Goal: Transaction & Acquisition: Purchase product/service

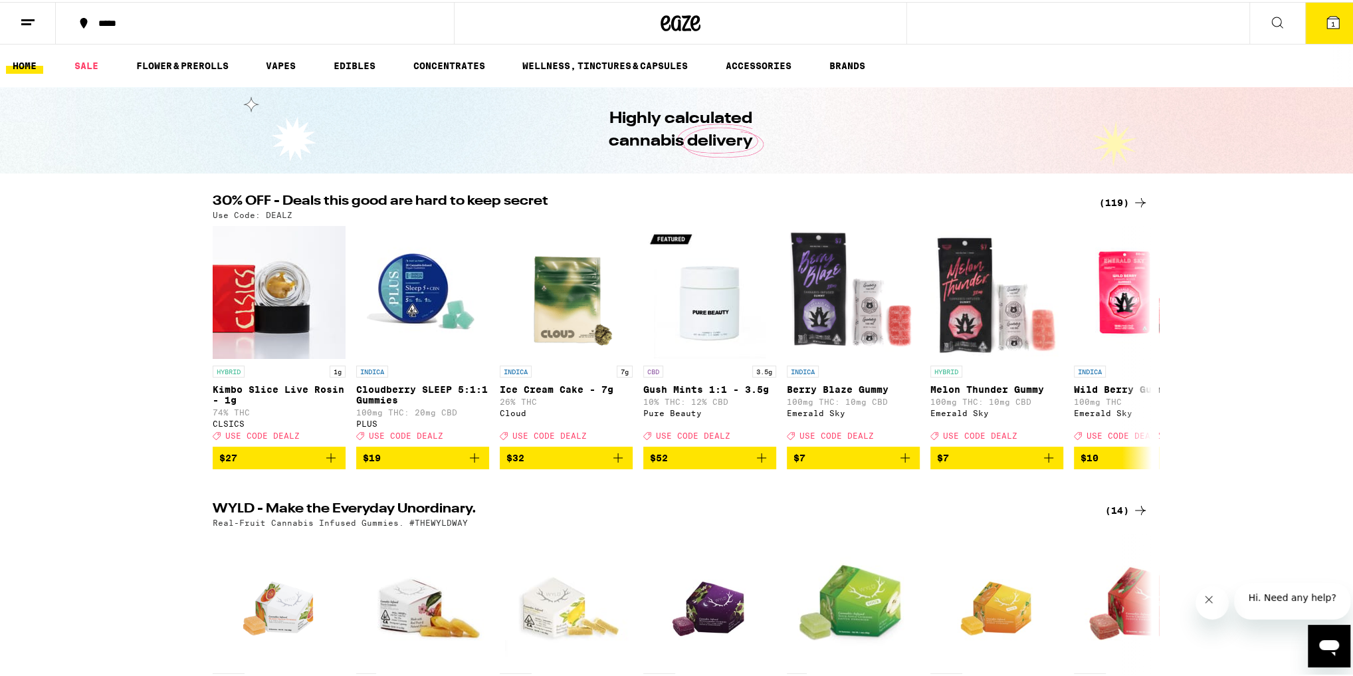
click at [1112, 195] on div "(119)" at bounding box center [1123, 201] width 49 height 16
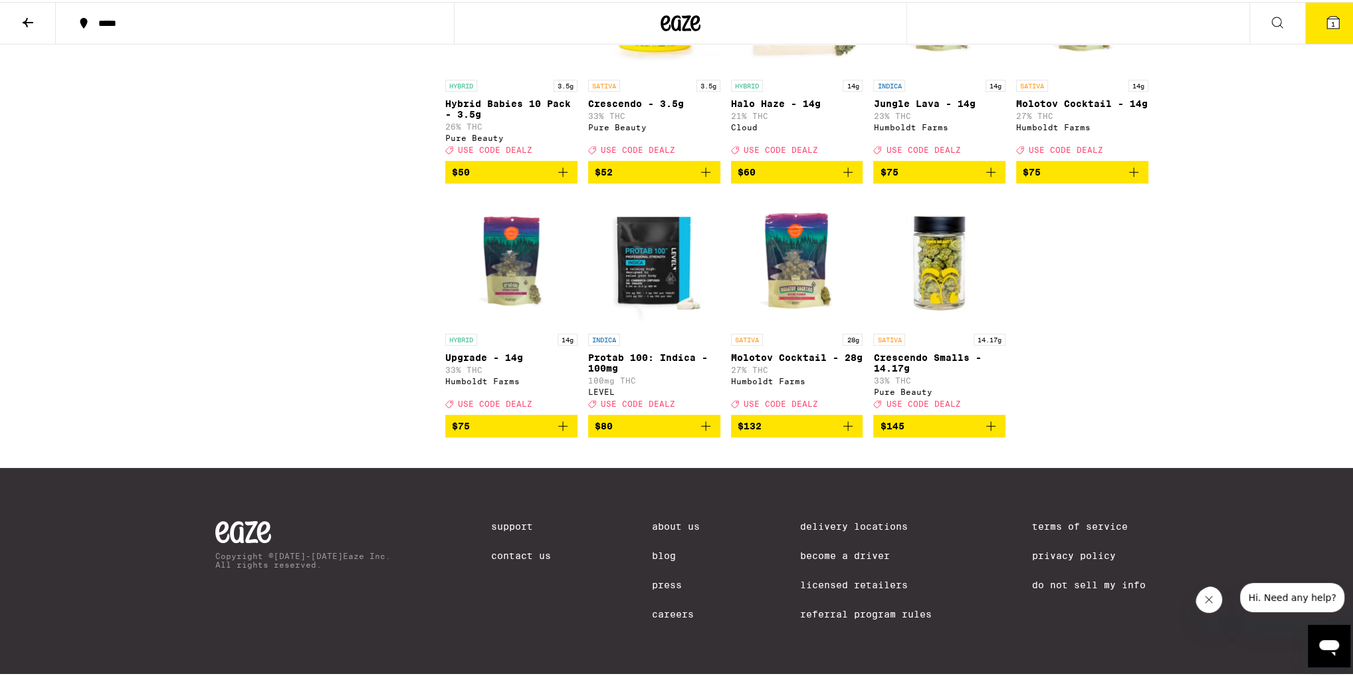
scroll to position [5902, 0]
click at [909, 372] on p "Crescendo Smalls - 14.17g" at bounding box center [939, 360] width 132 height 21
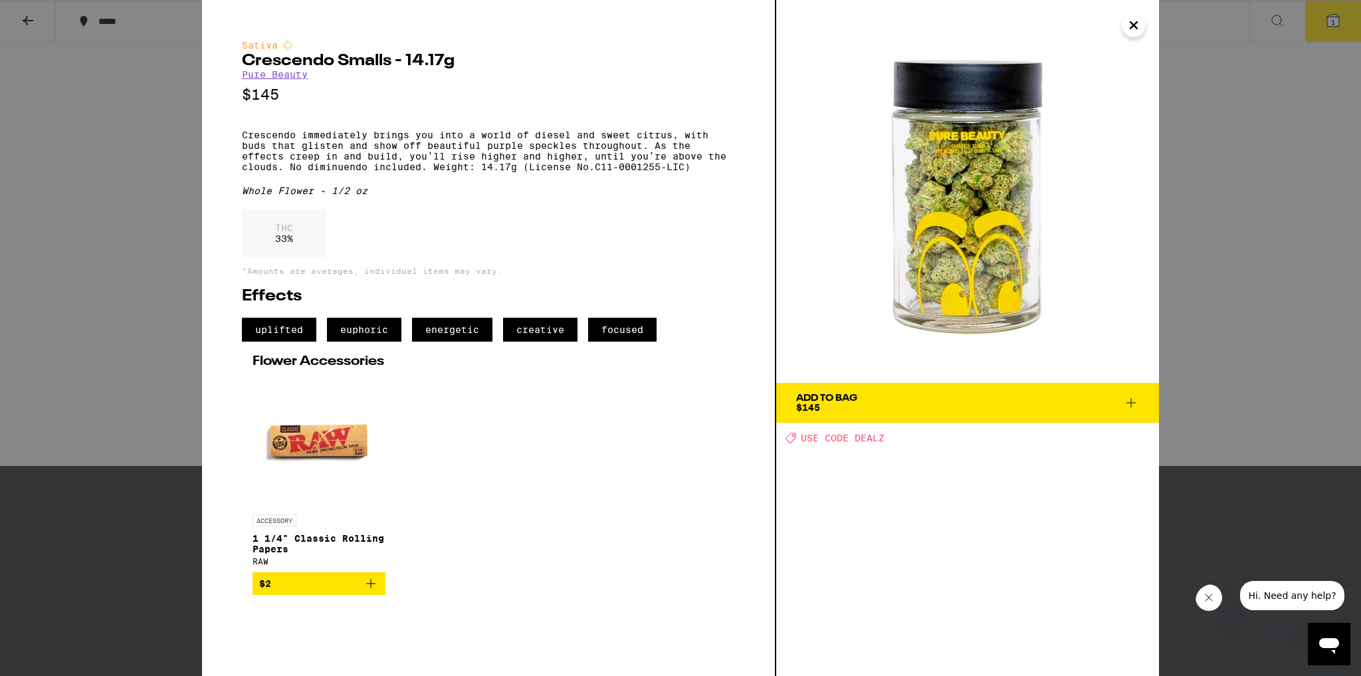
click at [1143, 26] on button "Close" at bounding box center [1134, 25] width 24 height 24
